Goal: Task Accomplishment & Management: Complete application form

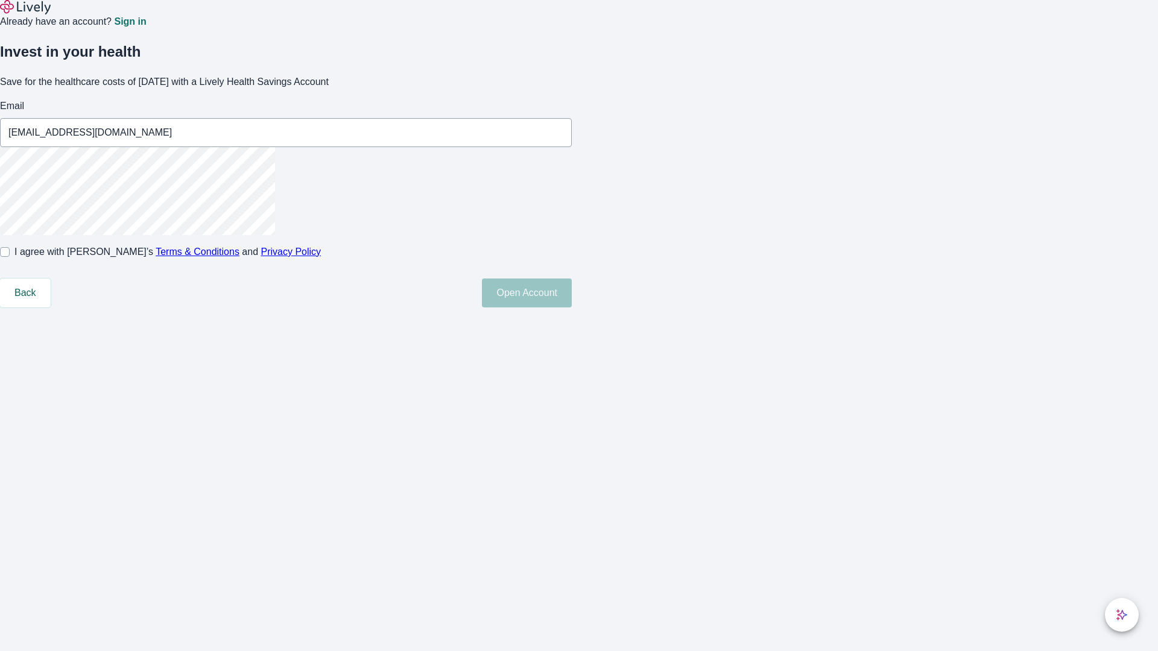
click at [10, 257] on input "I agree with Lively’s Terms & Conditions and Privacy Policy" at bounding box center [5, 252] width 10 height 10
checkbox input "true"
click at [572, 308] on button "Open Account" at bounding box center [527, 293] width 90 height 29
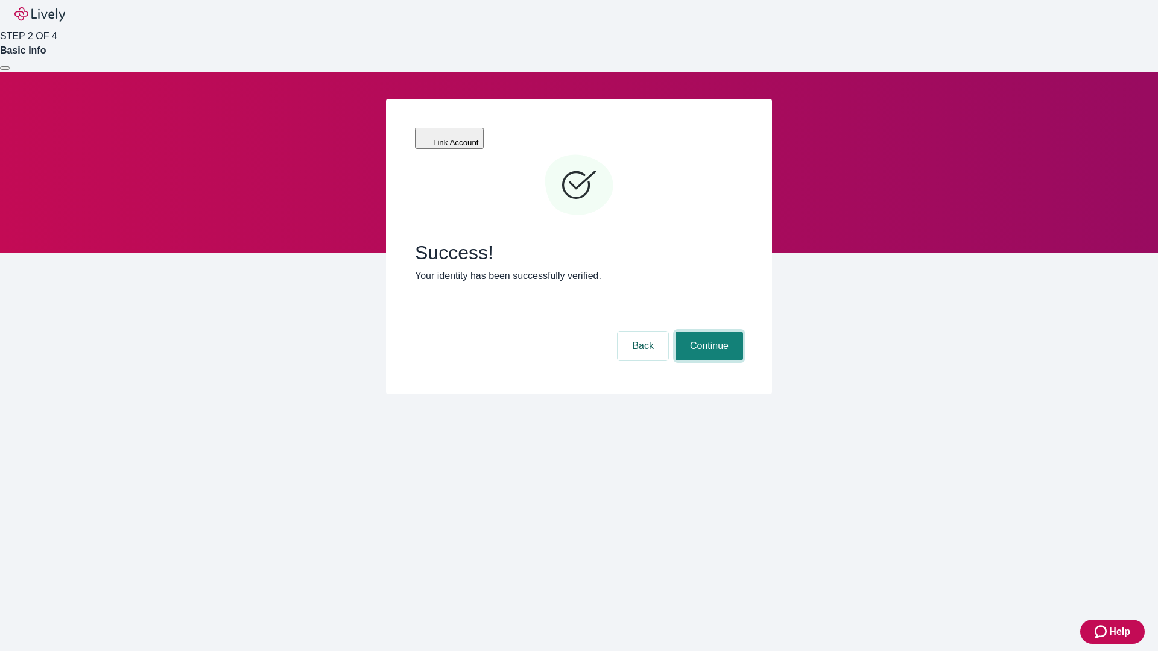
click at [707, 332] on button "Continue" at bounding box center [709, 346] width 68 height 29
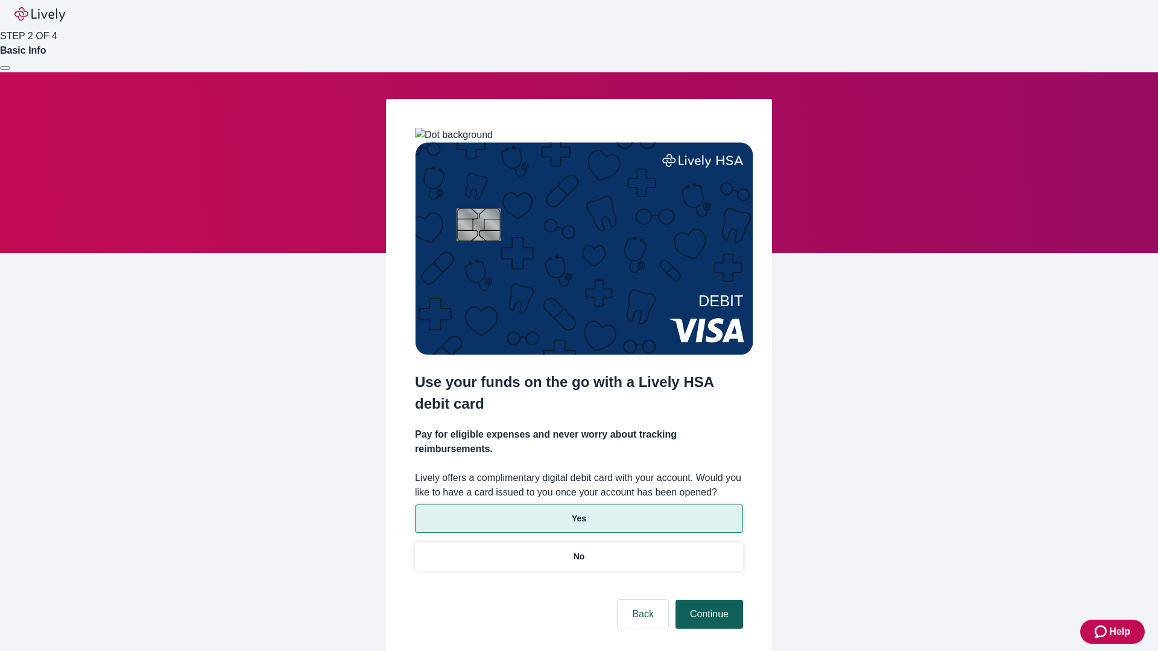
click at [578, 513] on p "Yes" at bounding box center [579, 519] width 14 height 13
click at [707, 600] on button "Continue" at bounding box center [709, 614] width 68 height 29
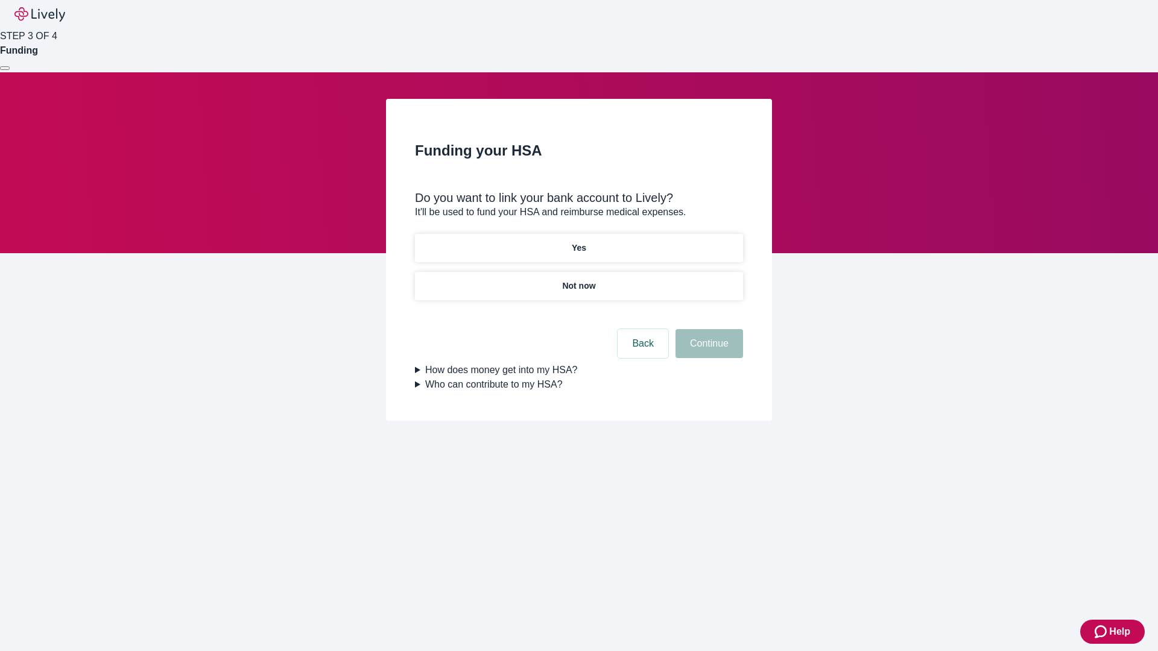
click at [578, 280] on p "Not now" at bounding box center [578, 286] width 33 height 13
click at [707, 351] on button "Continue" at bounding box center [709, 343] width 68 height 29
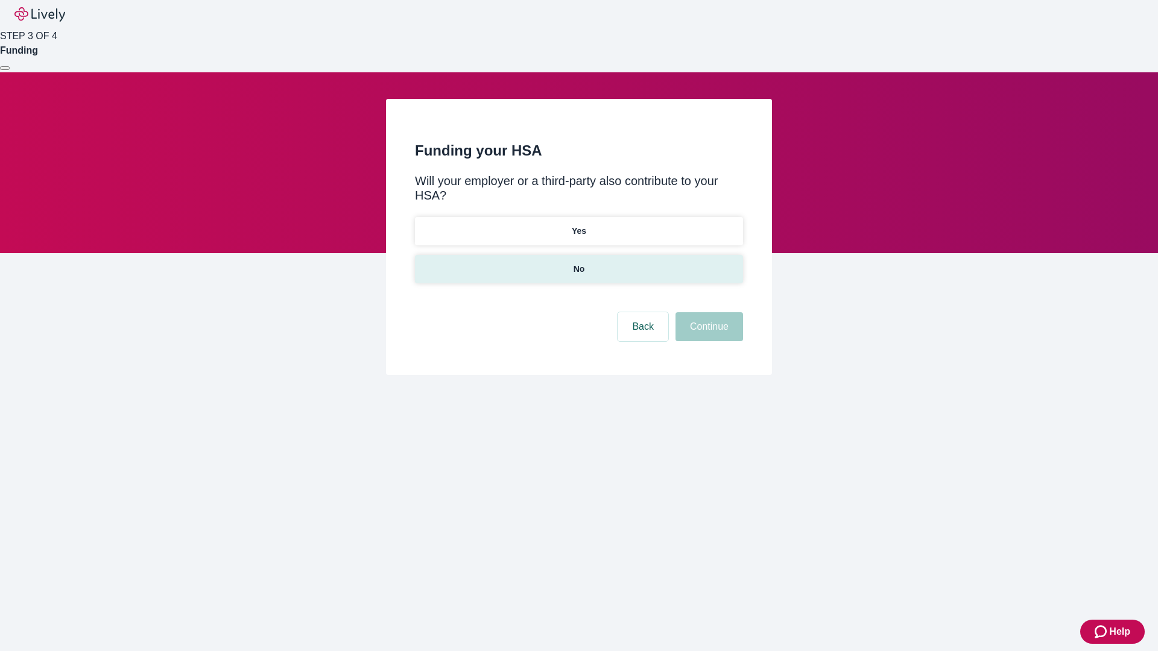
click at [578, 263] on p "No" at bounding box center [578, 269] width 11 height 13
click at [707, 312] on button "Continue" at bounding box center [709, 326] width 68 height 29
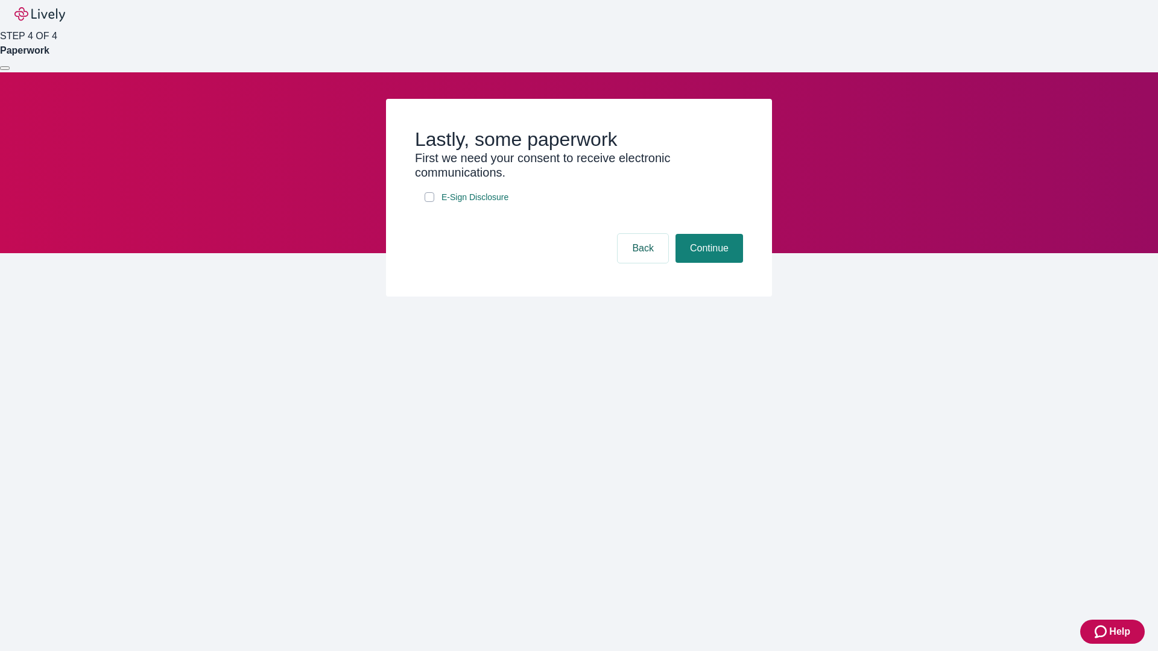
click at [429, 202] on input "E-Sign Disclosure" at bounding box center [430, 197] width 10 height 10
checkbox input "true"
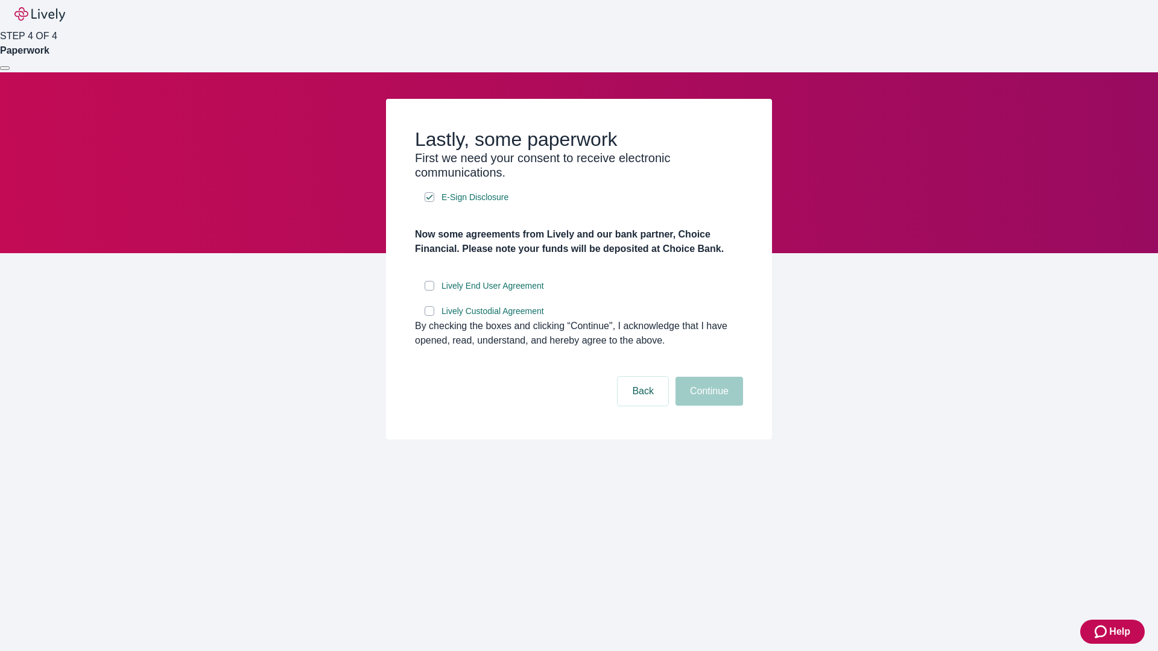
click at [429, 291] on input "Lively End User Agreement" at bounding box center [430, 286] width 10 height 10
checkbox input "true"
click at [429, 316] on input "Lively Custodial Agreement" at bounding box center [430, 311] width 10 height 10
checkbox input "true"
click at [707, 406] on button "Continue" at bounding box center [709, 391] width 68 height 29
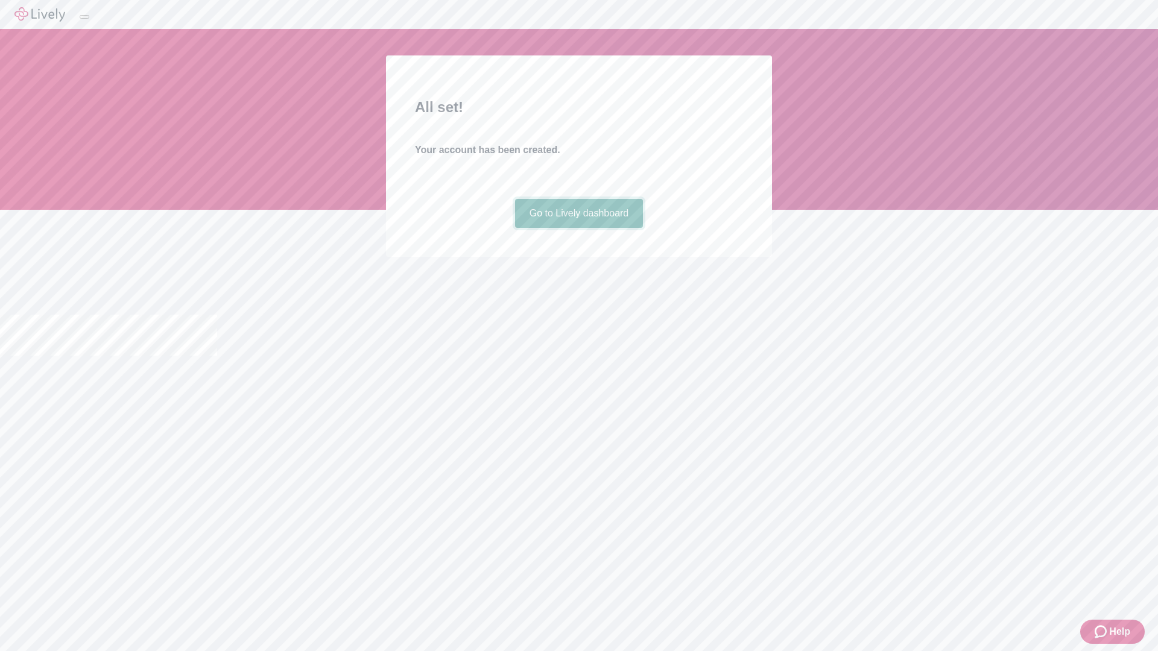
click at [578, 228] on link "Go to Lively dashboard" at bounding box center [579, 213] width 128 height 29
